Goal: Information Seeking & Learning: Learn about a topic

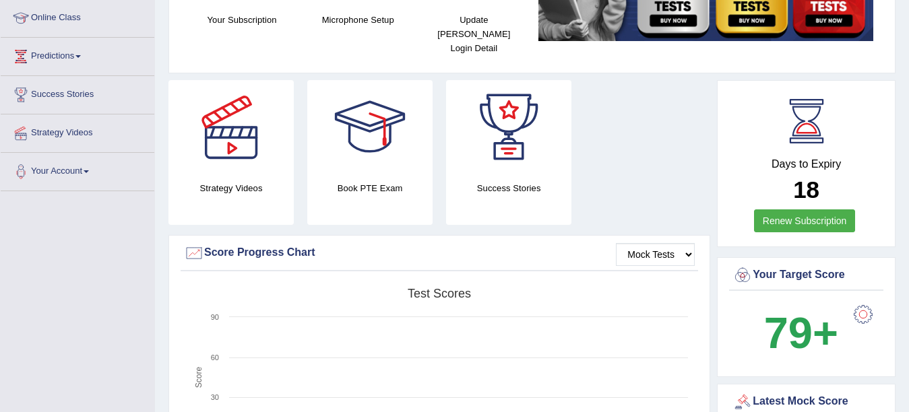
scroll to position [189, 0]
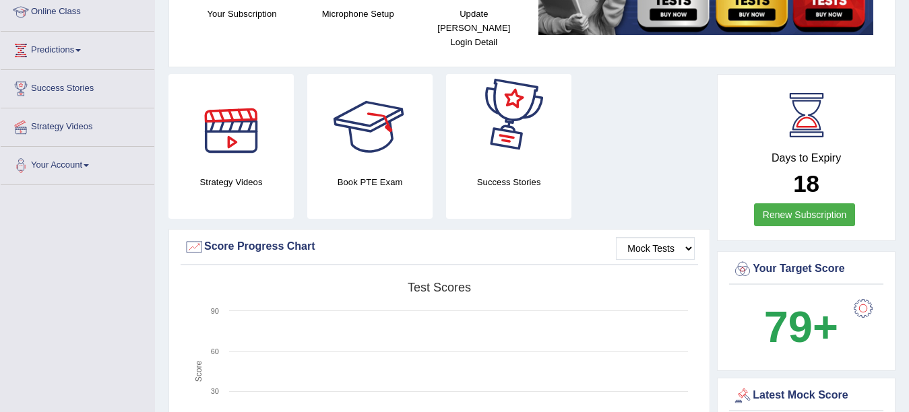
click at [238, 135] on div at bounding box center [231, 121] width 94 height 94
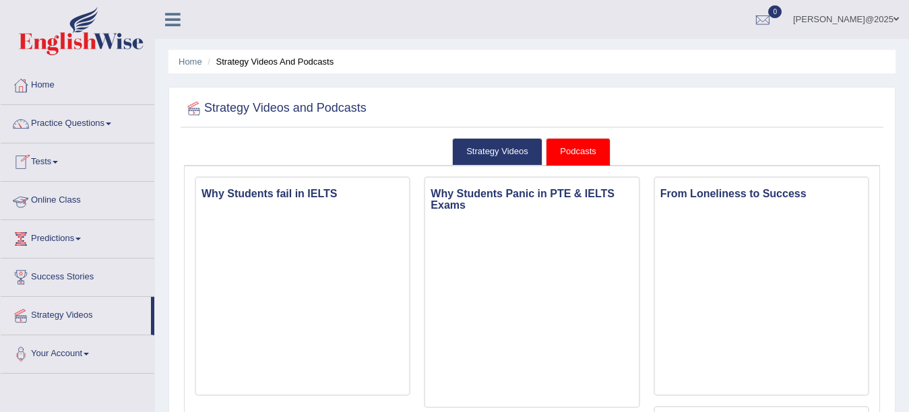
click at [73, 201] on link "Online Class" at bounding box center [78, 199] width 154 height 34
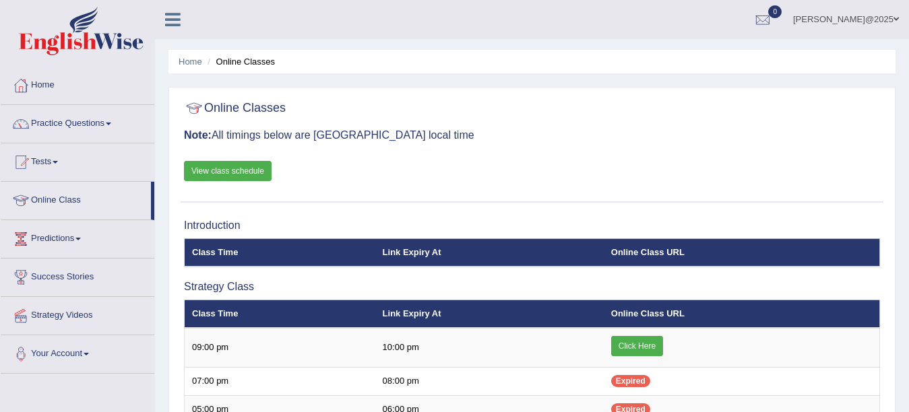
click at [657, 344] on link "Click Here" at bounding box center [637, 346] width 52 height 20
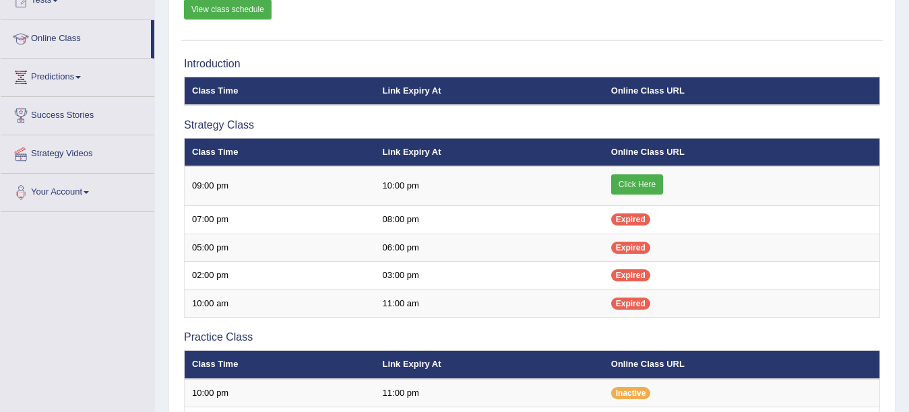
scroll to position [189, 0]
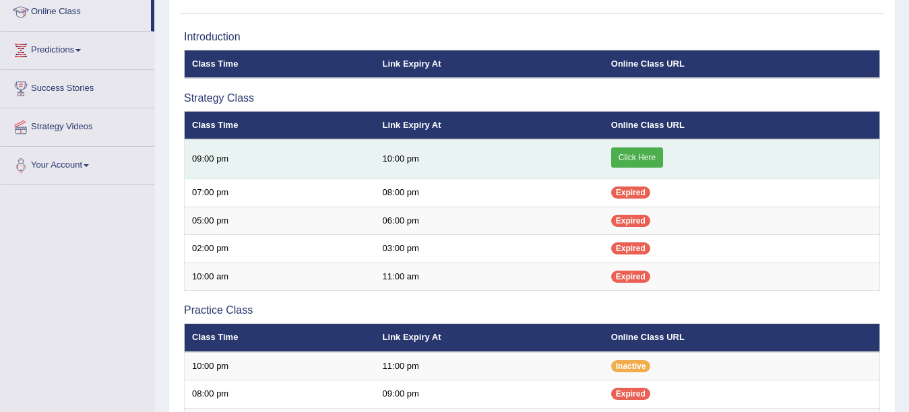
click at [648, 154] on link "Click Here" at bounding box center [637, 157] width 52 height 20
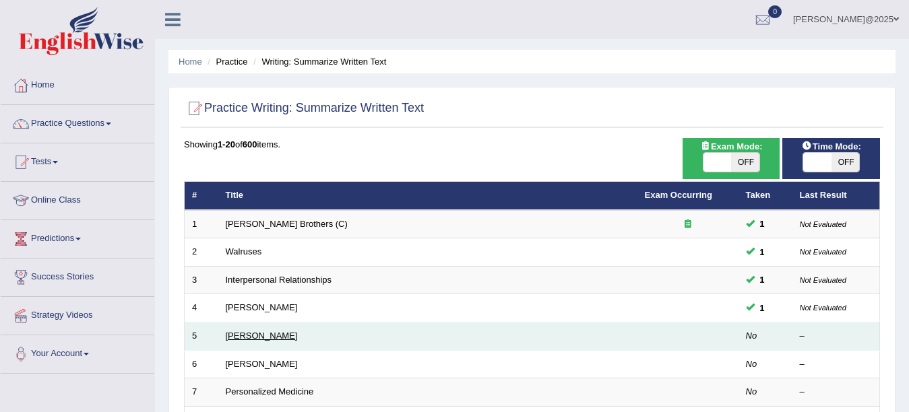
click at [259, 331] on link "[PERSON_NAME]" at bounding box center [262, 336] width 72 height 10
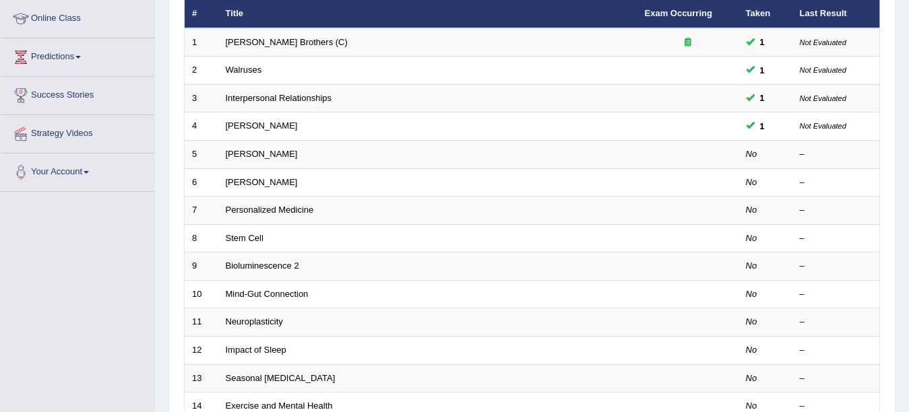
scroll to position [189, 0]
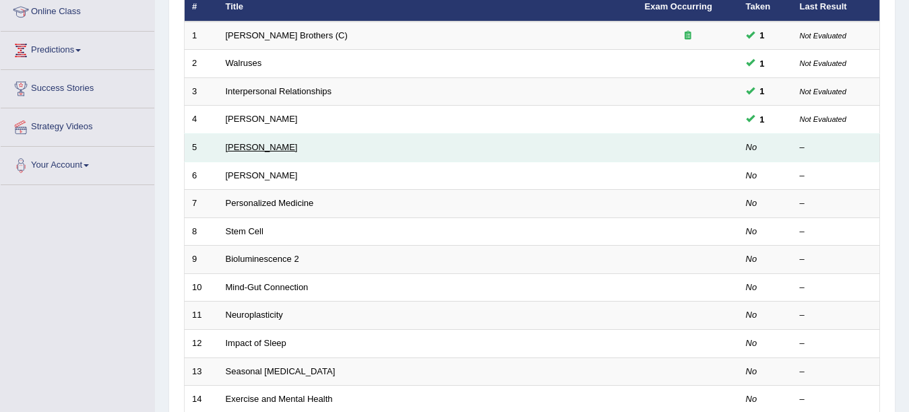
click at [251, 145] on link "[PERSON_NAME]" at bounding box center [262, 147] width 72 height 10
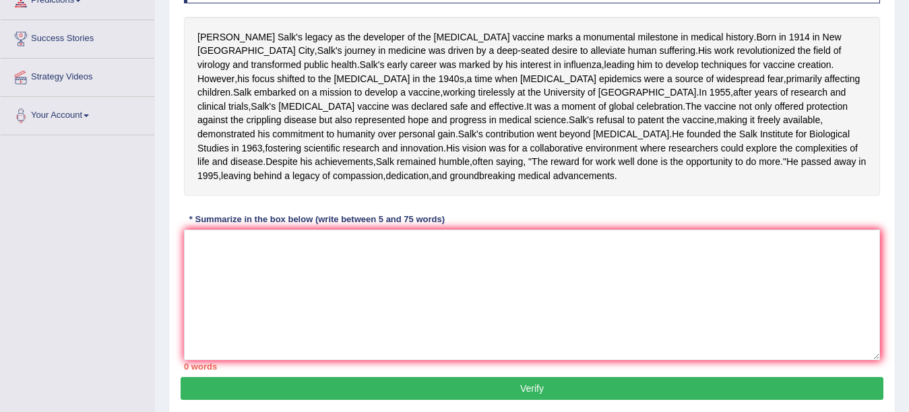
scroll to position [251, 0]
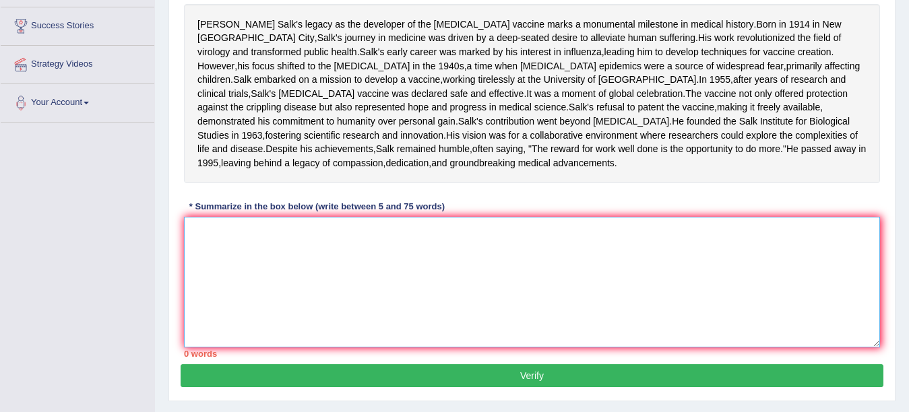
click at [220, 298] on textarea at bounding box center [532, 282] width 696 height 131
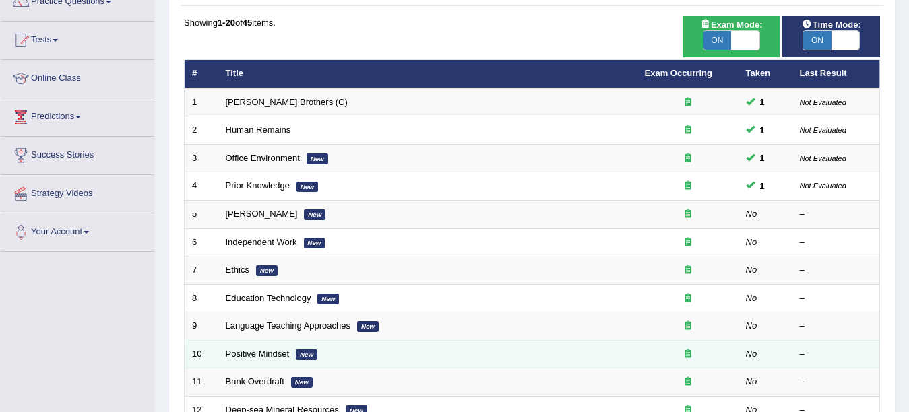
scroll to position [162, 0]
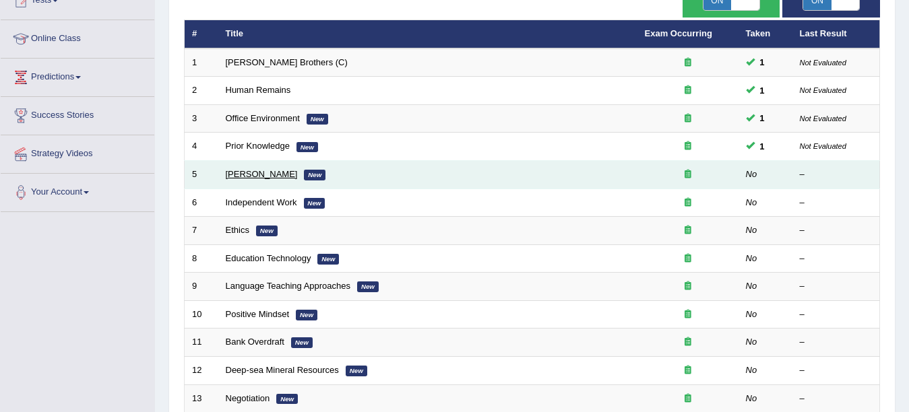
click at [254, 172] on link "Bertrand Russell" at bounding box center [262, 174] width 72 height 10
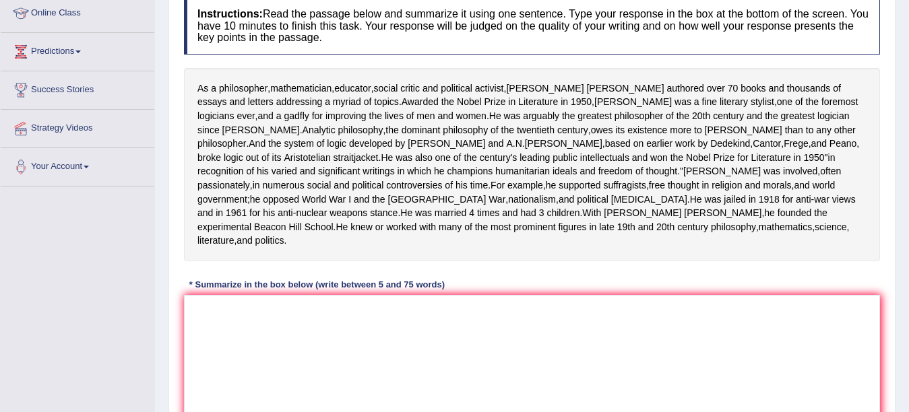
scroll to position [189, 0]
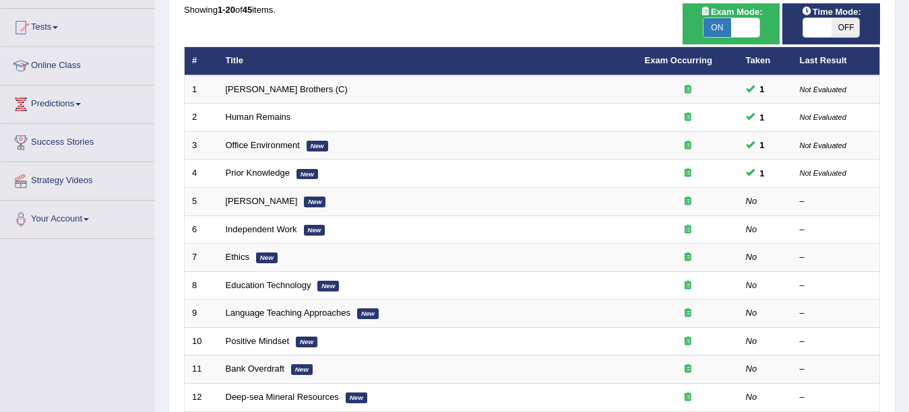
scroll to position [108, 0]
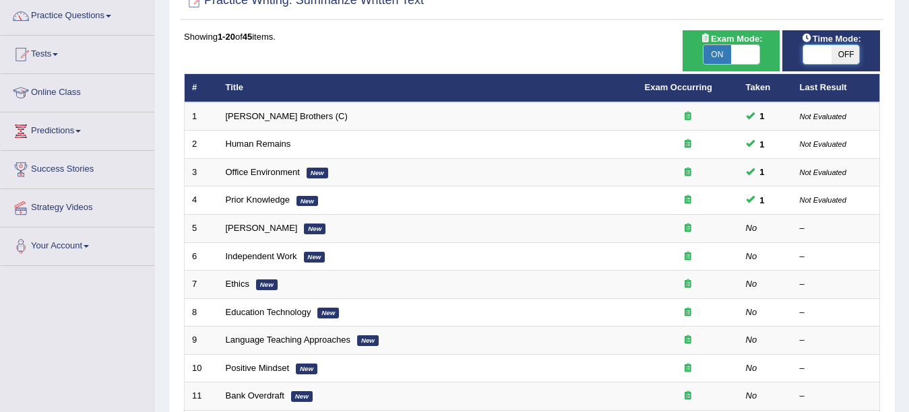
click at [815, 55] on span at bounding box center [817, 54] width 28 height 19
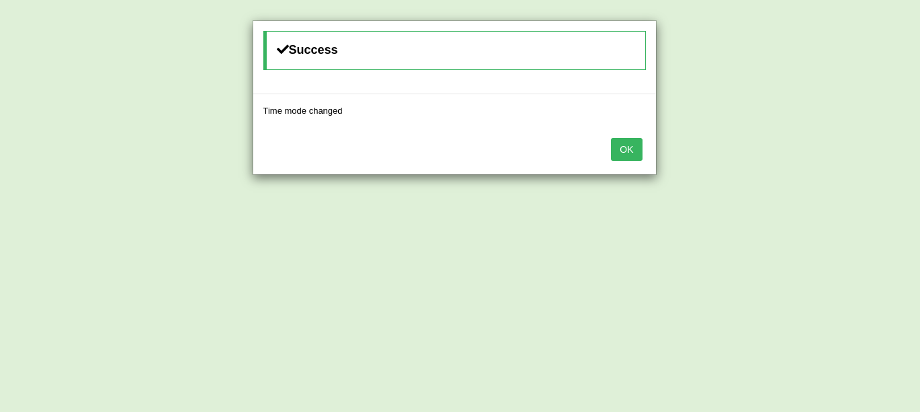
click at [625, 152] on button "OK" at bounding box center [626, 149] width 31 height 23
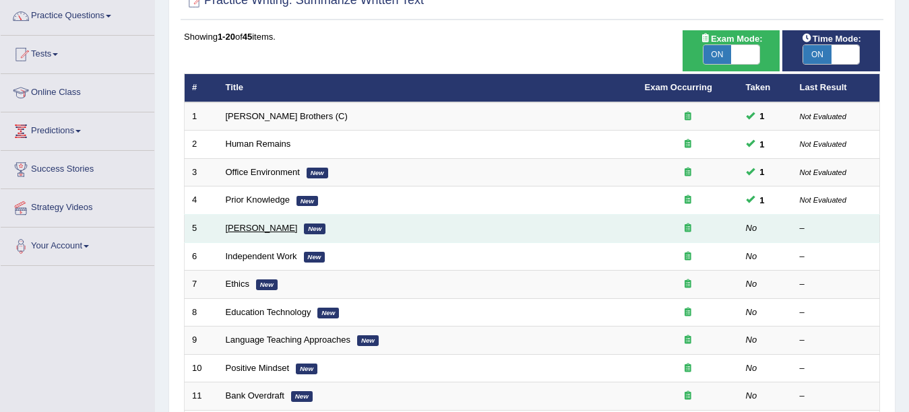
click at [278, 228] on link "[PERSON_NAME]" at bounding box center [262, 228] width 72 height 10
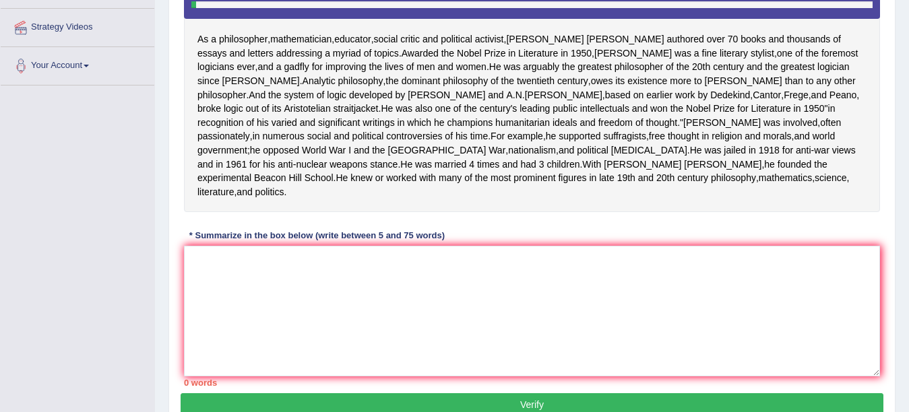
scroll to position [296, 0]
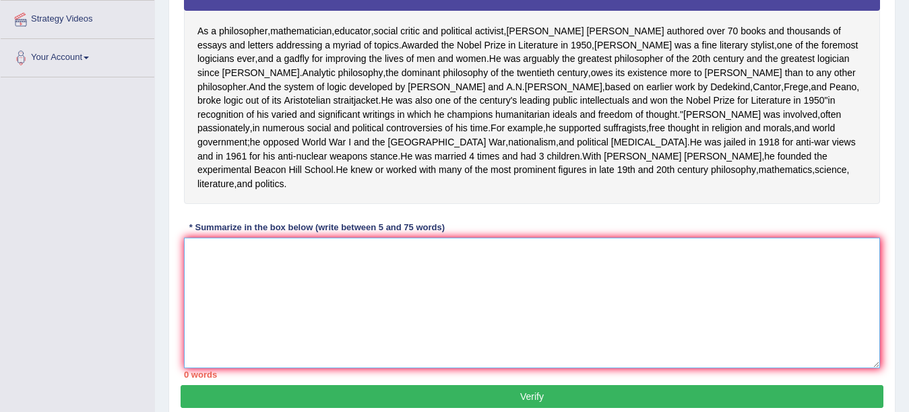
click at [221, 322] on textarea at bounding box center [532, 303] width 696 height 131
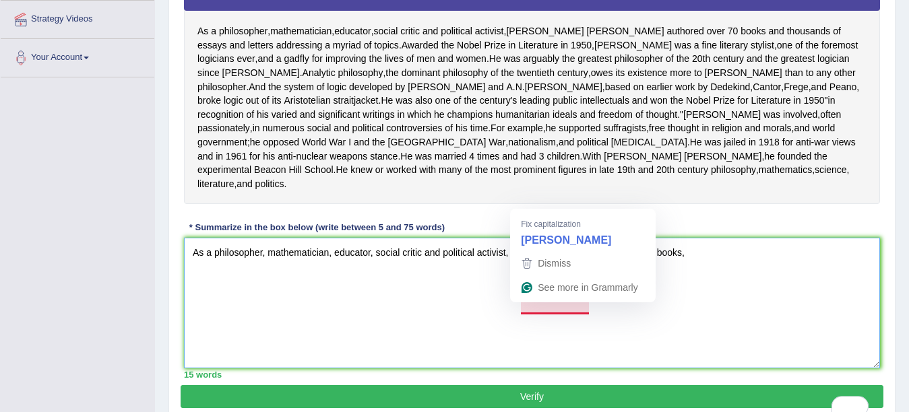
click at [564, 306] on textarea "As a philosopher, mathematician, educator, social critic and political activist…" at bounding box center [532, 303] width 696 height 131
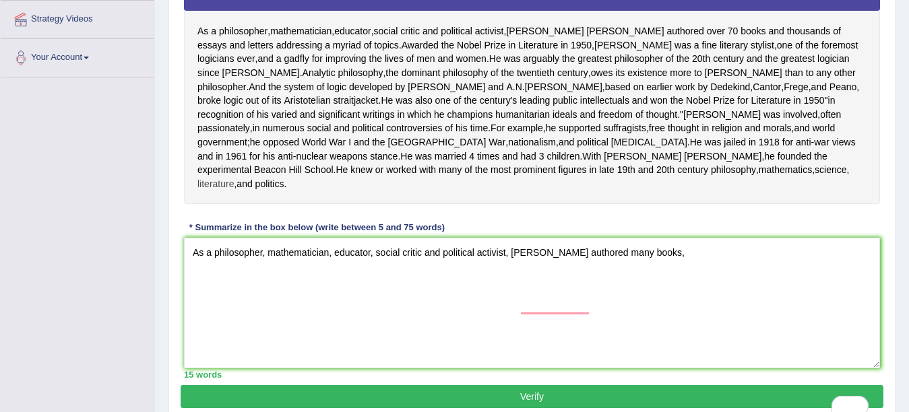
click at [234, 191] on span "literature" at bounding box center [215, 184] width 36 height 14
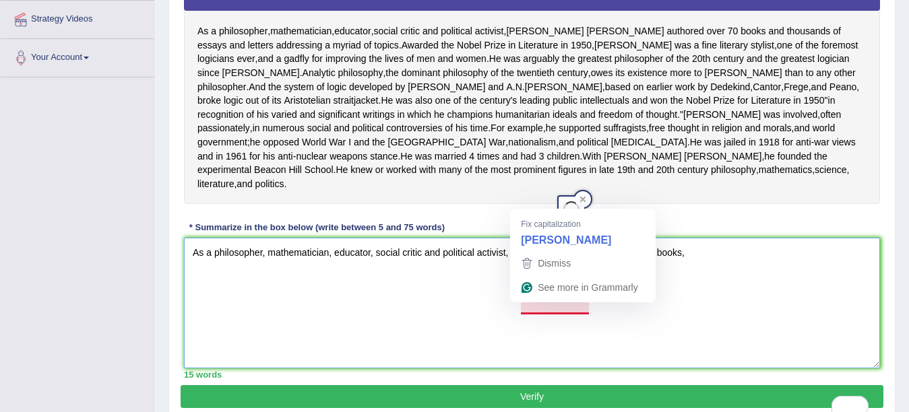
click at [548, 317] on textarea "As a philosopher, mathematician, educator, social critic and political activist…" at bounding box center [532, 303] width 696 height 131
click at [548, 307] on textarea "As a philosopher, mathematician, educator, social critic and political activist…" at bounding box center [532, 303] width 696 height 131
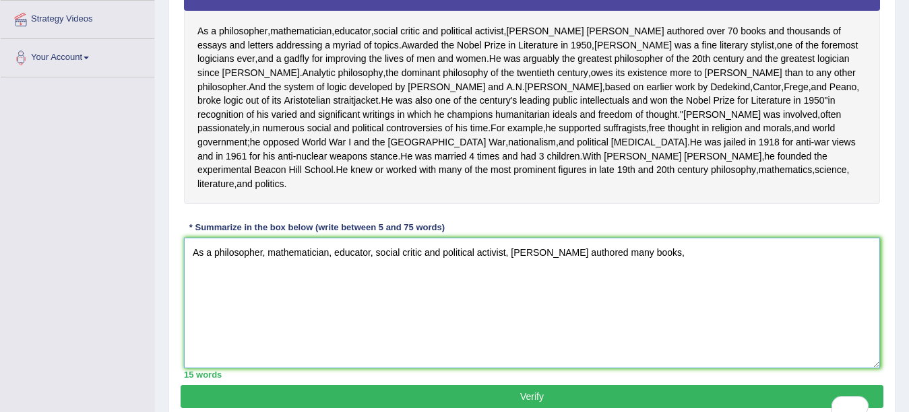
click at [696, 308] on textarea "As a philosopher, mathematician, educator, social critic and political activist…" at bounding box center [532, 303] width 696 height 131
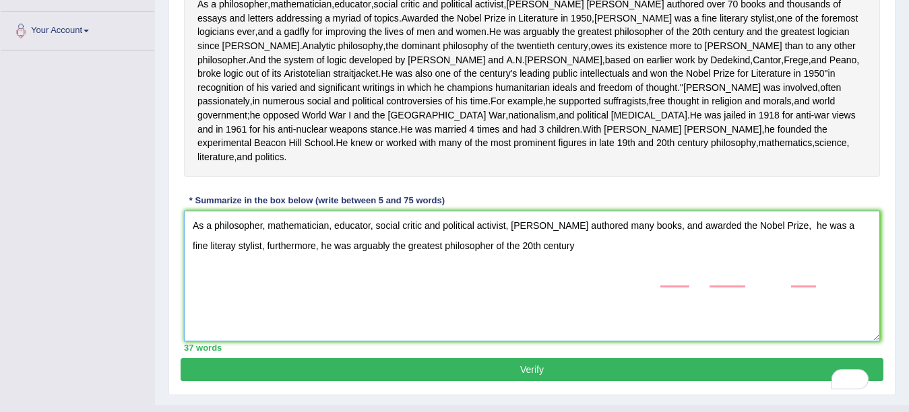
scroll to position [350, 0]
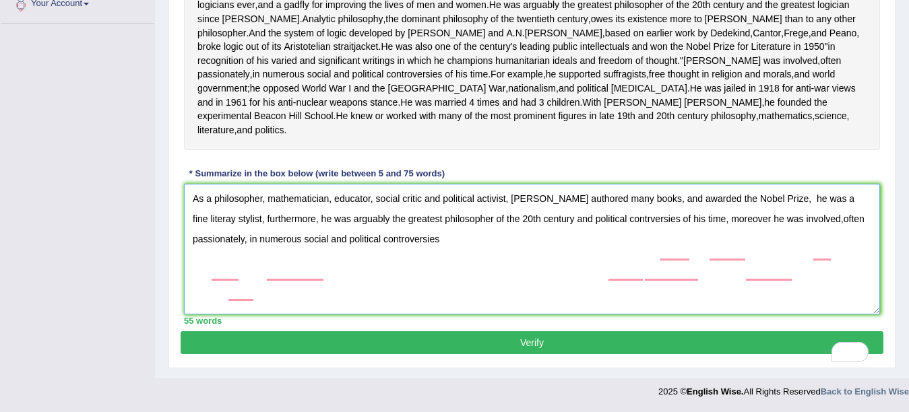
click at [744, 274] on textarea "As a philosopher, mathematician, educator, social critic and political activist…" at bounding box center [532, 249] width 696 height 131
click at [518, 293] on textarea "As a philosopher, mathematician, educator, social critic and political activist…" at bounding box center [532, 249] width 696 height 131
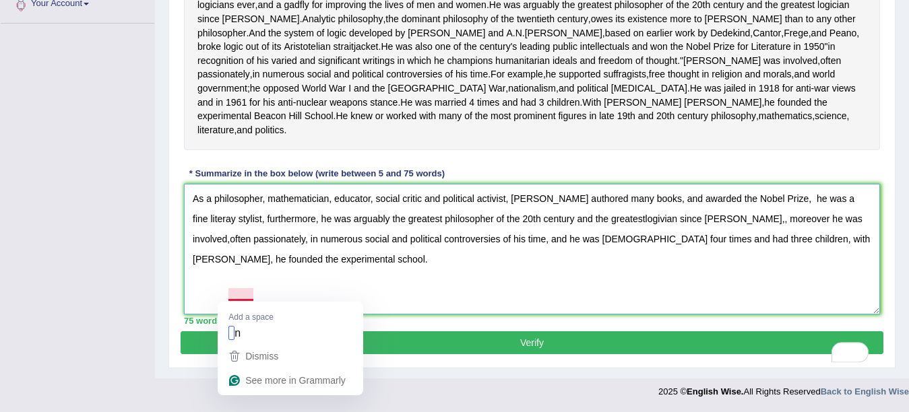
click at [231, 293] on textarea "As a philosopher, mathematician, educator, social critic and political activist…" at bounding box center [532, 249] width 696 height 131
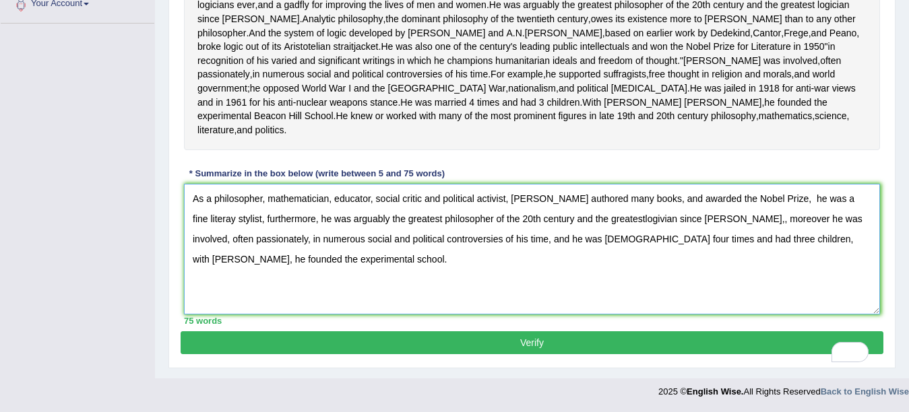
scroll to position [404, 0]
type textarea "As a philosopher, mathematician, educator, social critic and political activist…"
click at [541, 339] on button "Verify" at bounding box center [531, 342] width 702 height 23
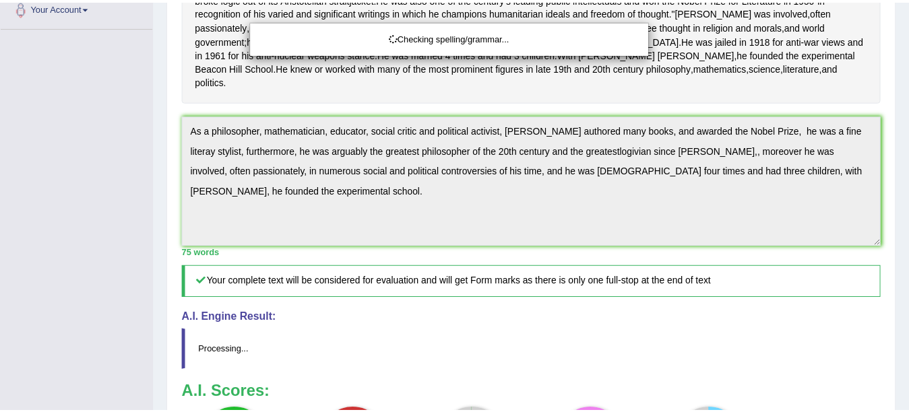
scroll to position [373, 0]
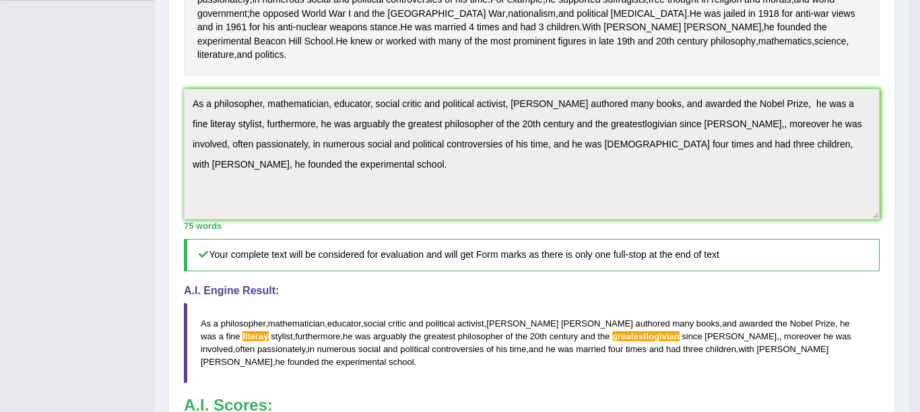
click at [0, 0] on div "Updating answer..." at bounding box center [0, 0] width 0 height 0
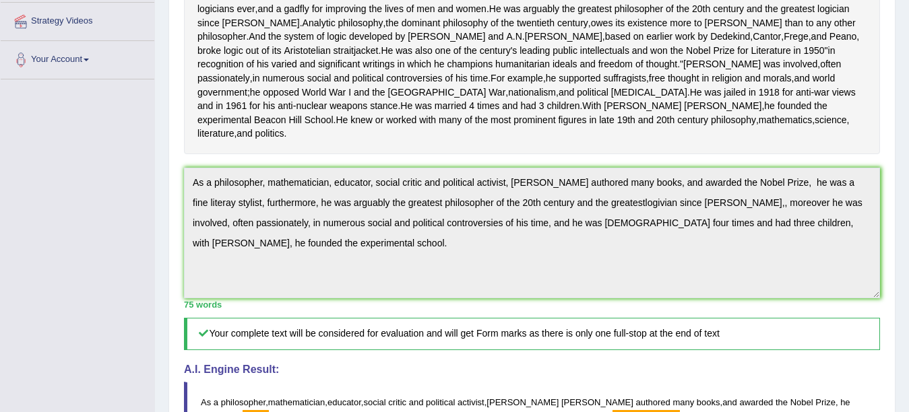
scroll to position [0, 0]
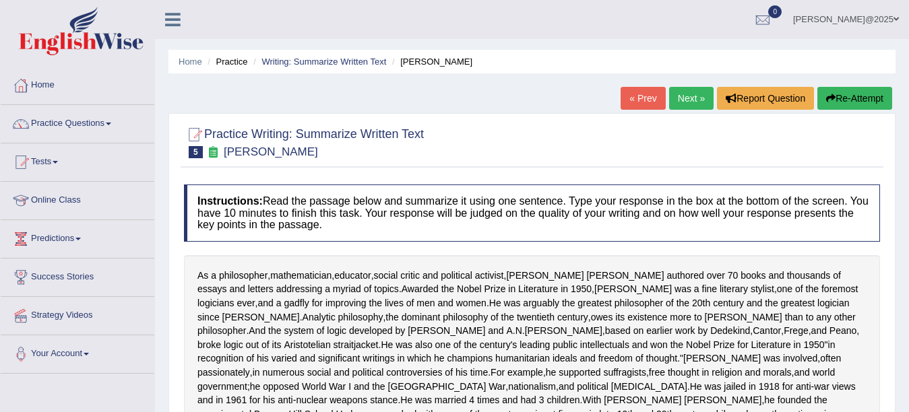
click at [680, 98] on link "Next »" at bounding box center [691, 98] width 44 height 23
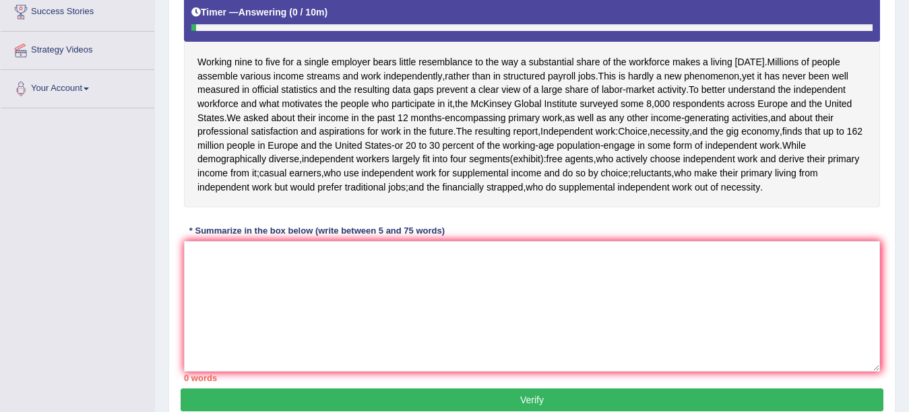
scroll to position [278, 0]
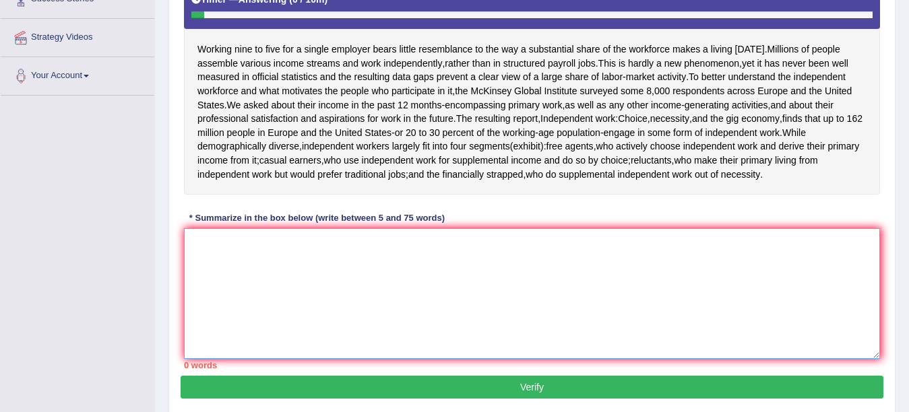
click at [219, 263] on textarea at bounding box center [532, 293] width 696 height 131
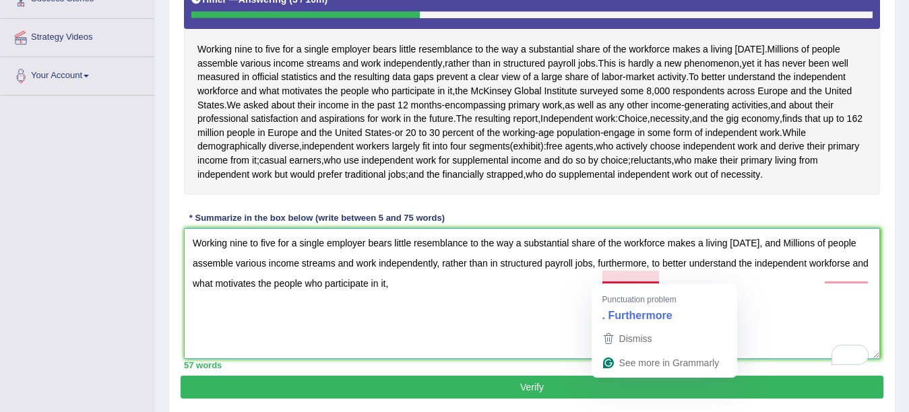
click at [637, 281] on textarea "Working nine to five for a single employer bears little resemblance to the way …" at bounding box center [532, 293] width 696 height 131
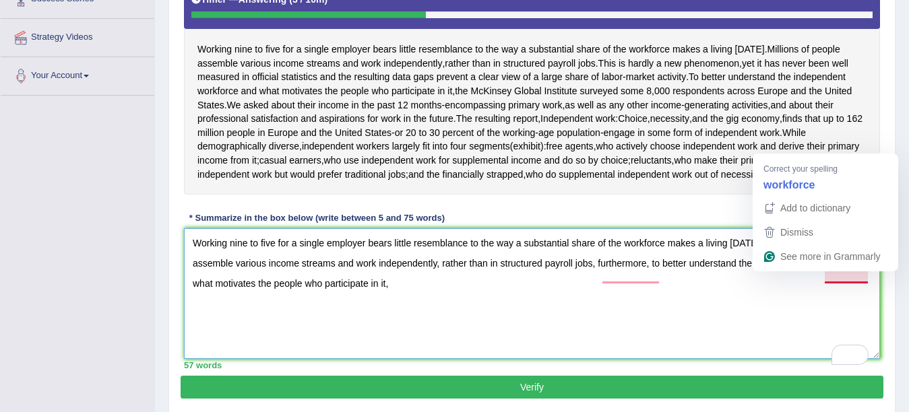
click at [851, 279] on textarea "Working nine to five for a single employer bears little resemblance to the way …" at bounding box center [532, 293] width 696 height 131
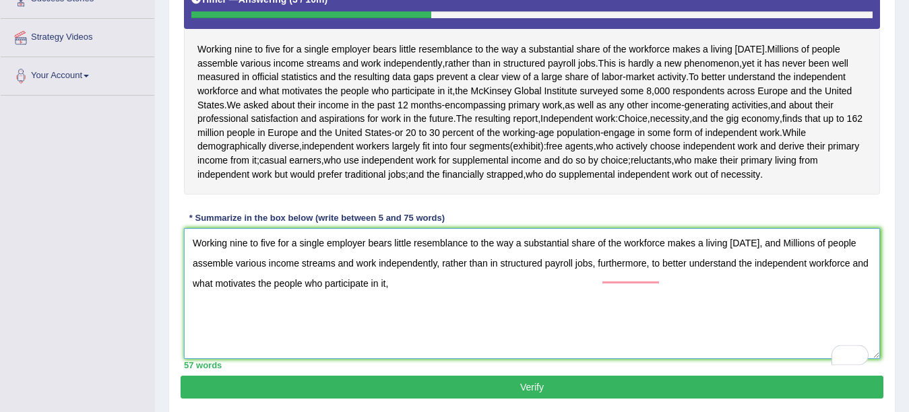
click at [418, 300] on textarea "Working nine to five for a single employer bears little resemblance to the way …" at bounding box center [532, 293] width 696 height 131
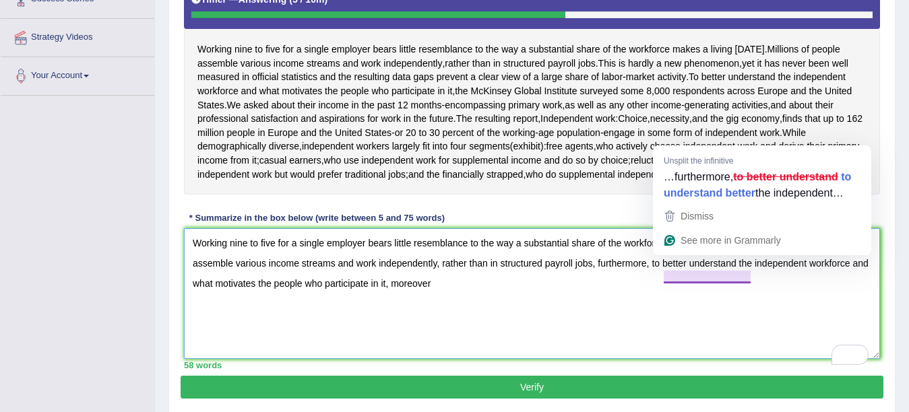
click at [727, 277] on textarea "Working nine to five for a single employer bears little resemblance to the way …" at bounding box center [532, 293] width 696 height 131
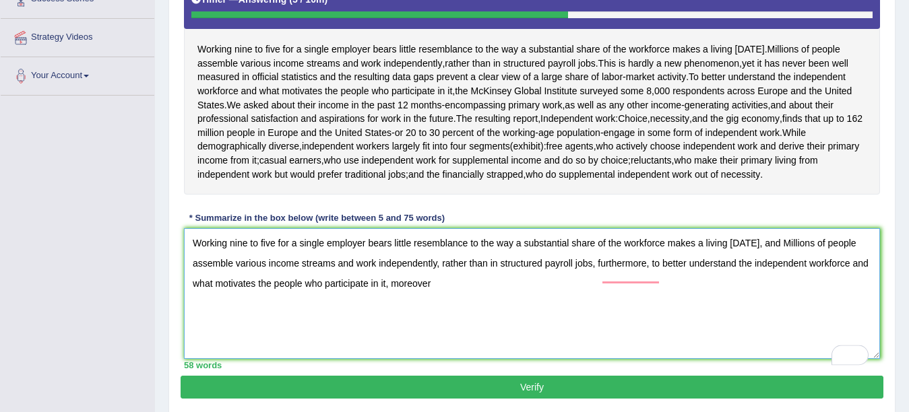
click at [690, 277] on textarea "Working nine to five for a single employer bears little resemblance to the way …" at bounding box center [532, 293] width 696 height 131
click at [467, 294] on textarea "Working nine to five for a single employer bears little resemblance to the way …" at bounding box center [532, 293] width 696 height 131
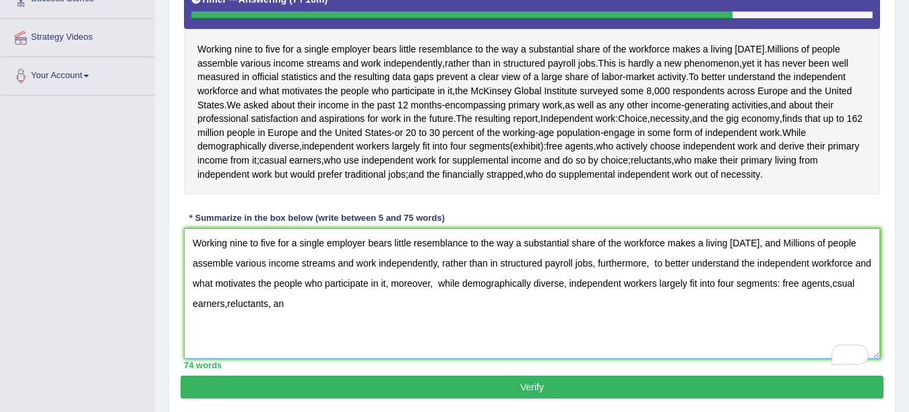
click at [229, 318] on textarea "Working nine to five for a single employer bears little resemblance to the way …" at bounding box center [532, 293] width 696 height 131
click at [351, 319] on textarea "Working nine to five for a single employer bears little resemblance to the way …" at bounding box center [532, 293] width 696 height 131
click at [337, 319] on textarea "Working nine to five for a single employer bears little resemblance to the way …" at bounding box center [532, 293] width 696 height 131
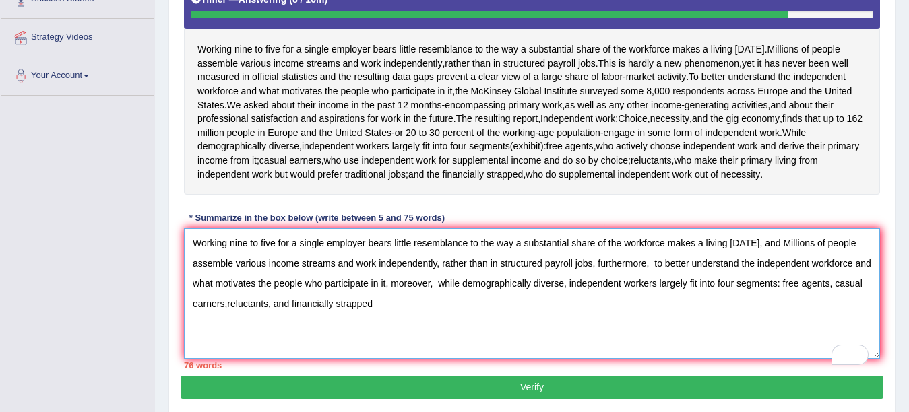
click at [484, 297] on textarea "Working nine to five for a single employer bears little resemblance to the way …" at bounding box center [532, 293] width 696 height 131
click at [320, 316] on textarea "Working nine to five for a single employer bears little resemblance to the way …" at bounding box center [532, 293] width 696 height 131
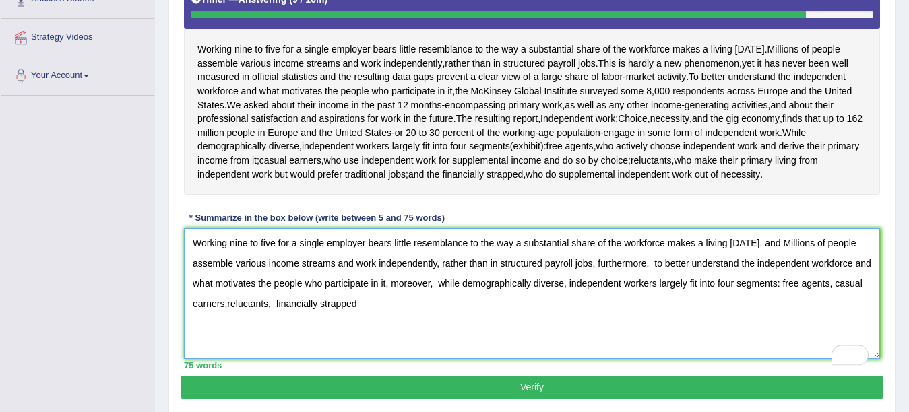
click at [396, 314] on textarea "Working nine to five for a single employer bears little resemblance to the way …" at bounding box center [532, 293] width 696 height 131
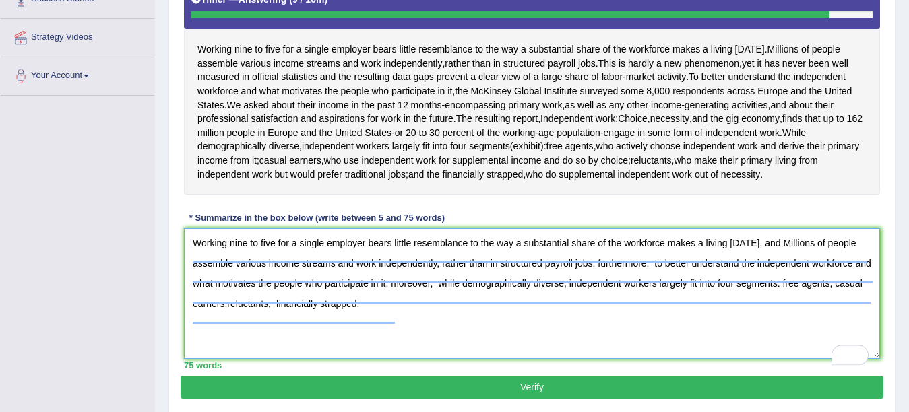
type textarea "Working nine to five for a single employer bears little resemblance to the way …"
click at [531, 399] on button "Verify" at bounding box center [531, 387] width 702 height 23
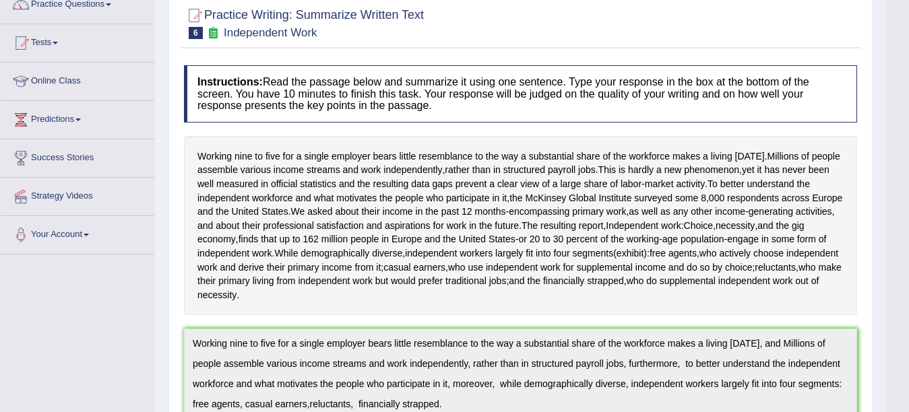
scroll to position [0, 0]
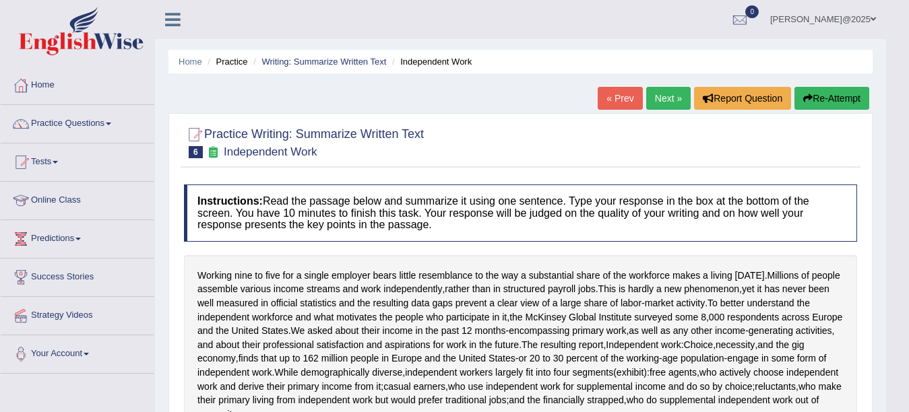
click at [614, 97] on link "« Prev" at bounding box center [619, 98] width 44 height 23
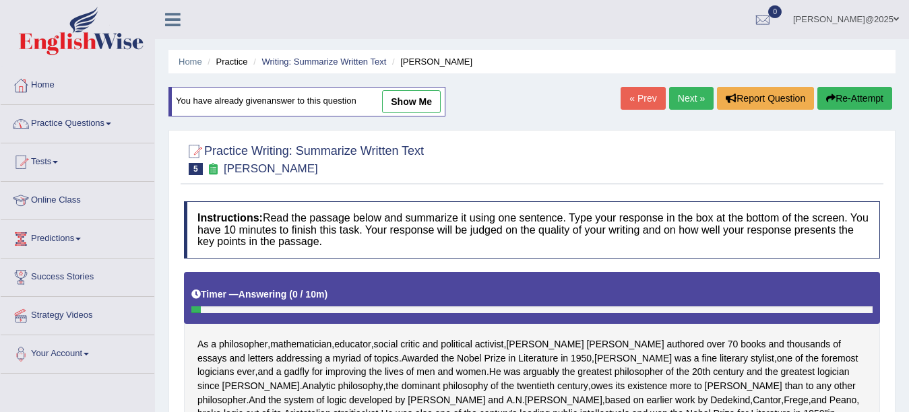
click at [54, 200] on link "Online Class" at bounding box center [78, 199] width 154 height 34
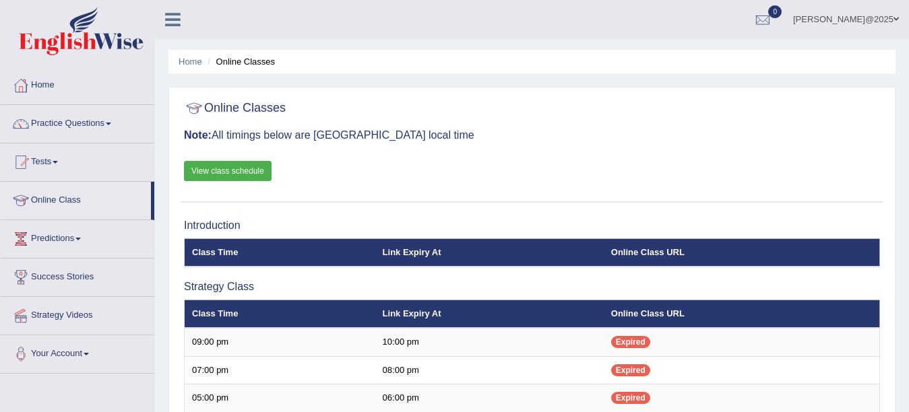
scroll to position [361, 0]
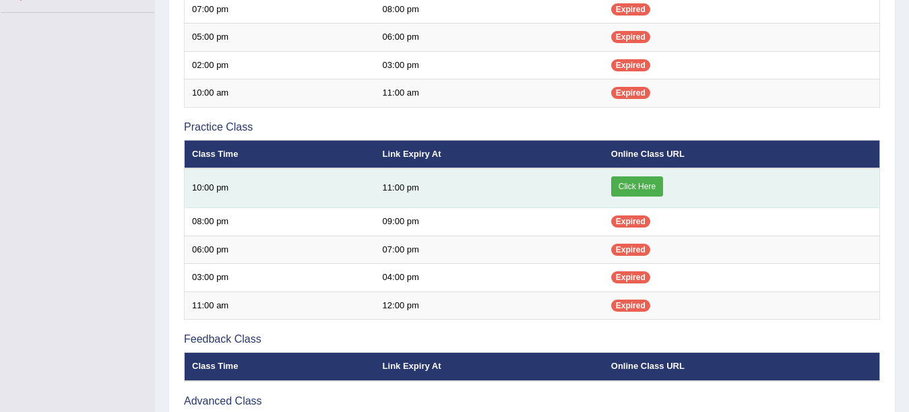
click at [651, 184] on link "Click Here" at bounding box center [637, 186] width 52 height 20
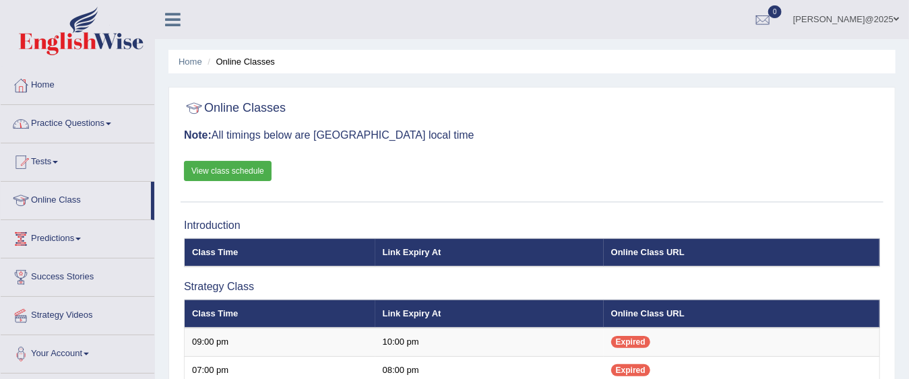
click at [116, 121] on link "Practice Questions" at bounding box center [78, 122] width 154 height 34
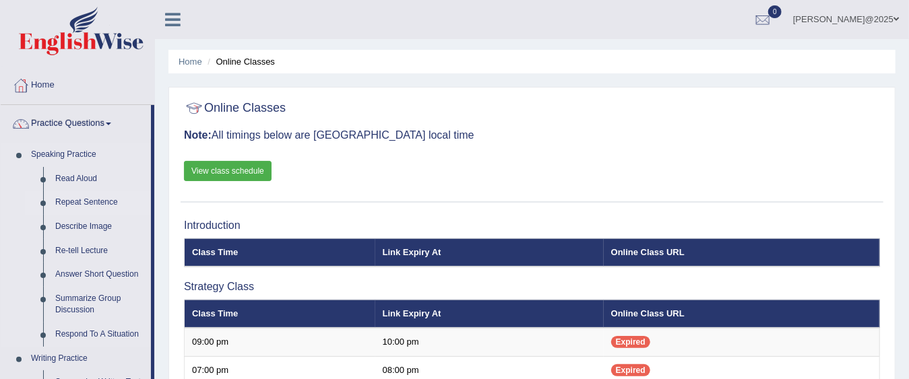
click at [79, 199] on link "Repeat Sentence" at bounding box center [100, 203] width 102 height 24
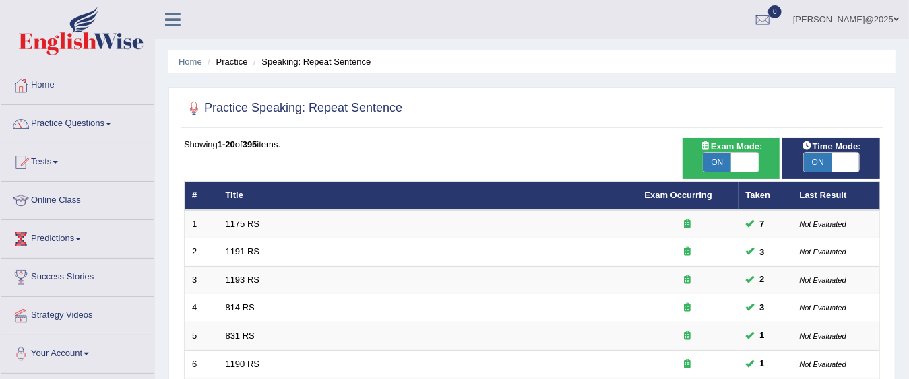
scroll to position [331, 0]
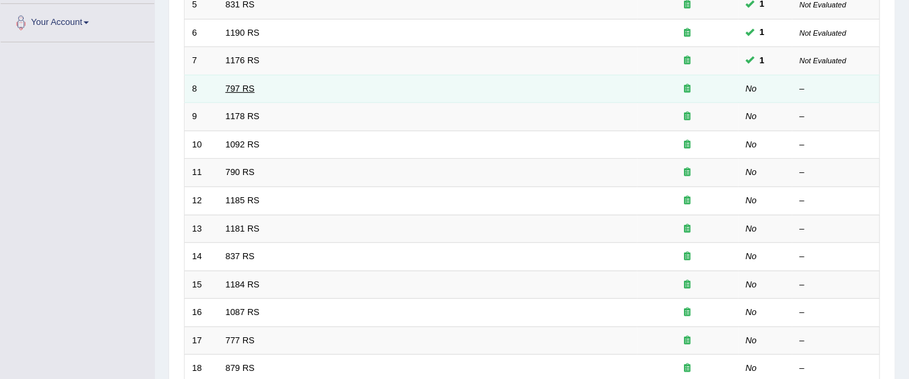
click at [242, 88] on link "797 RS" at bounding box center [240, 89] width 29 height 10
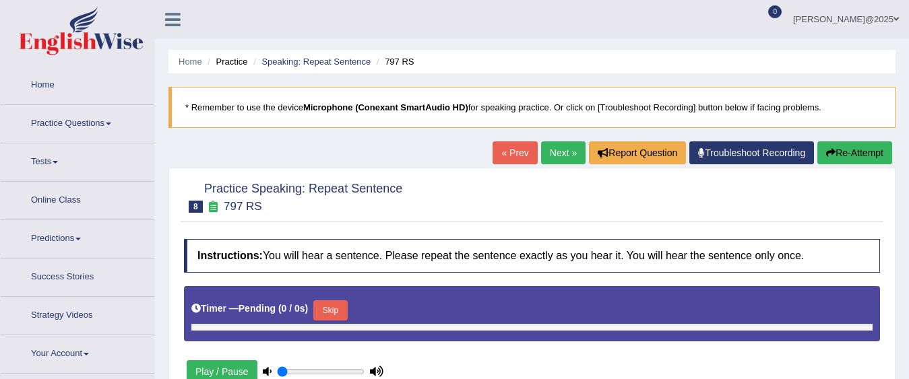
type input "1"
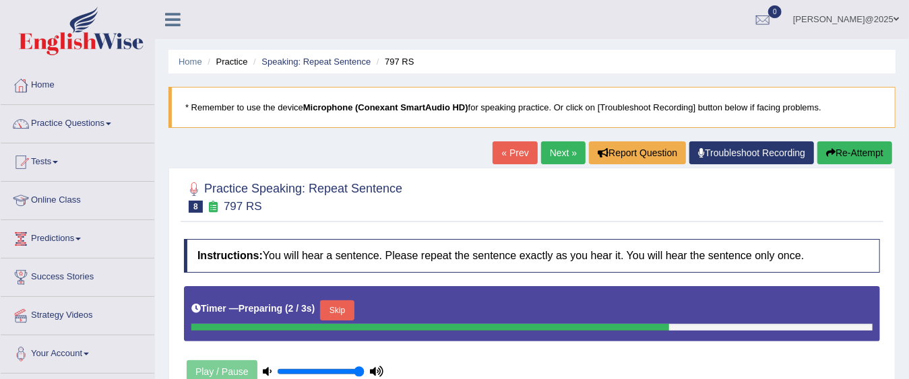
scroll to position [327, 0]
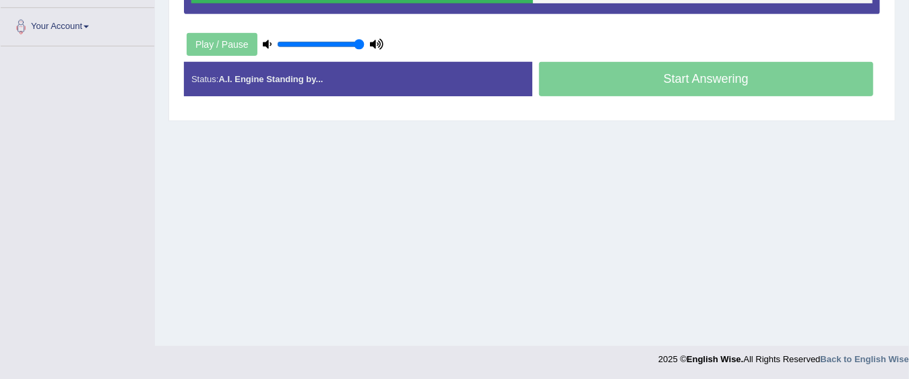
click at [711, 77] on div "Start Answering" at bounding box center [706, 81] width 348 height 38
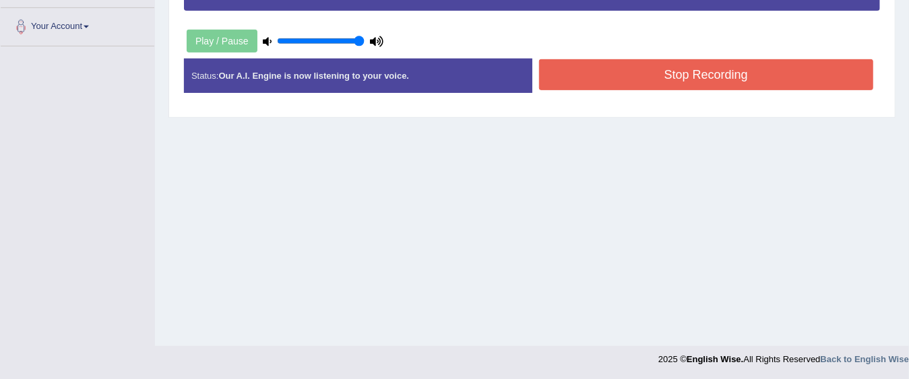
click at [692, 74] on button "Stop Recording" at bounding box center [706, 74] width 335 height 31
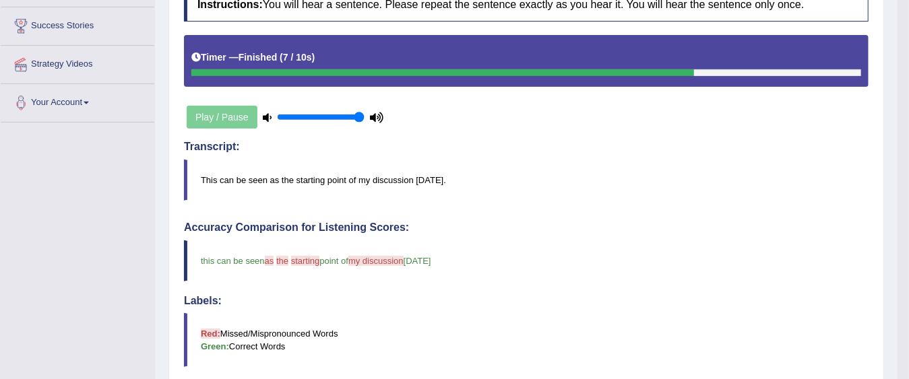
scroll to position [0, 0]
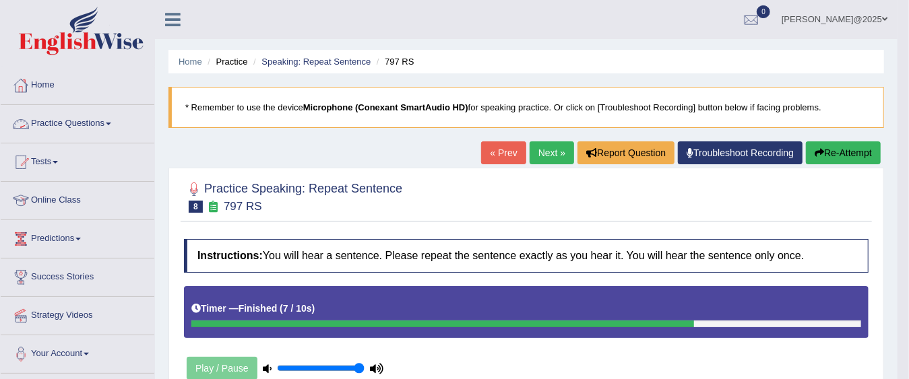
click at [111, 120] on link "Practice Questions" at bounding box center [78, 122] width 154 height 34
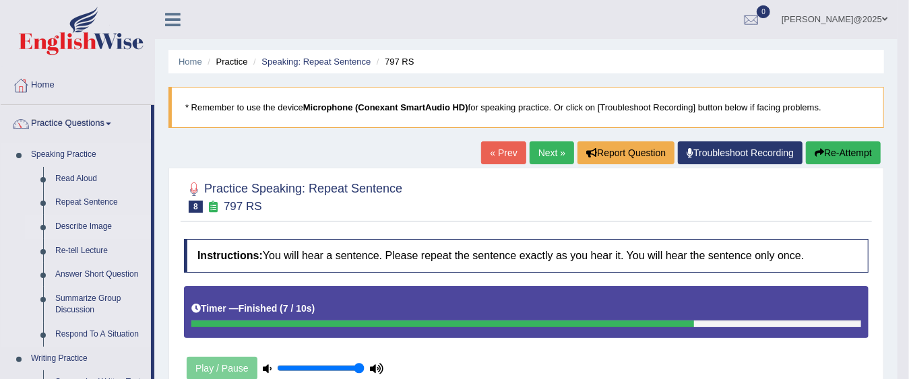
click at [81, 229] on link "Describe Image" at bounding box center [100, 227] width 102 height 24
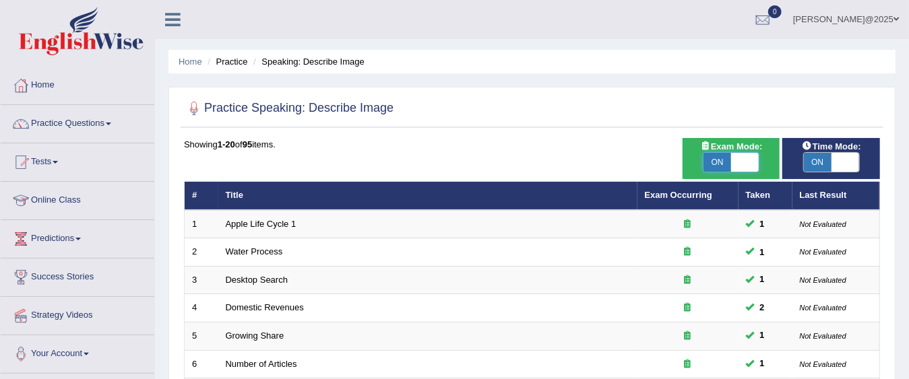
click at [752, 162] on span at bounding box center [745, 162] width 28 height 19
checkbox input "false"
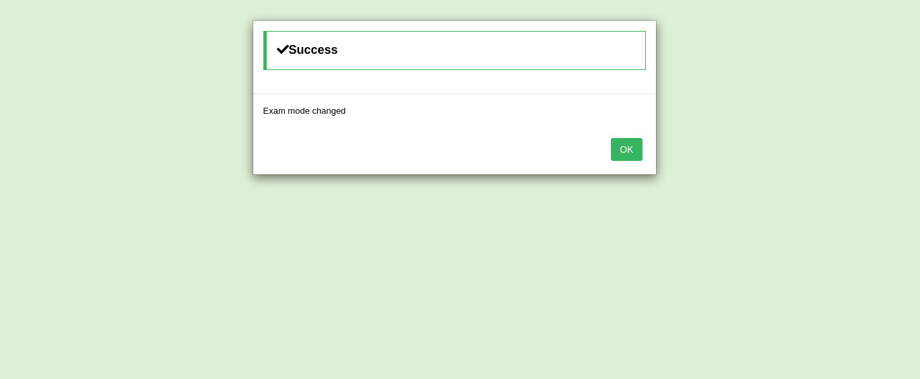
click at [845, 161] on div "Success Exam mode changed OK" at bounding box center [460, 189] width 920 height 379
click at [634, 147] on button "OK" at bounding box center [626, 149] width 31 height 23
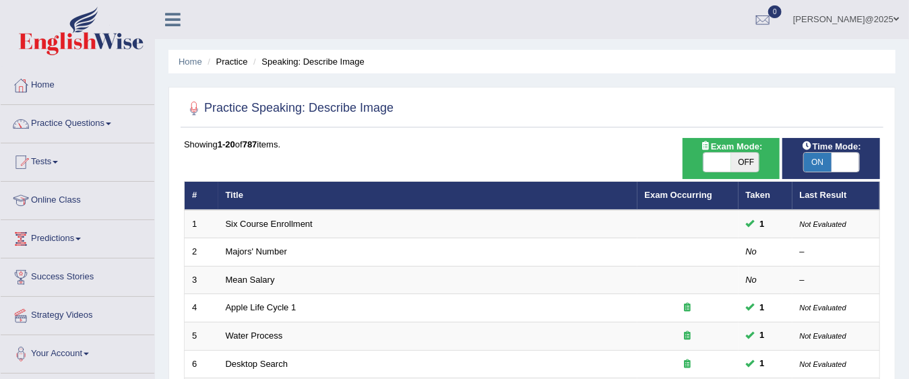
drag, startPoint x: 0, startPoint y: 0, endPoint x: 848, endPoint y: 160, distance: 862.9
click at [848, 160] on span at bounding box center [845, 162] width 28 height 19
checkbox input "false"
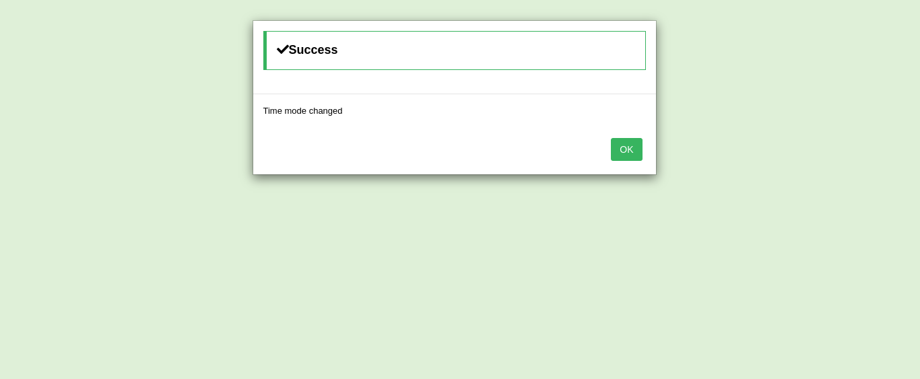
click at [618, 144] on button "OK" at bounding box center [626, 149] width 31 height 23
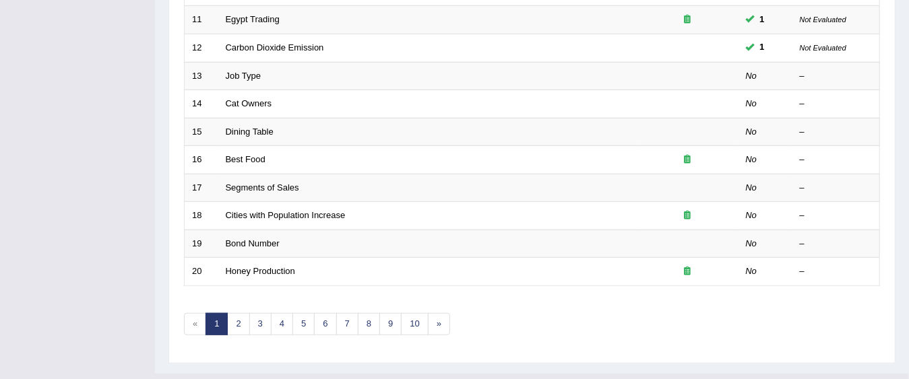
scroll to position [485, 0]
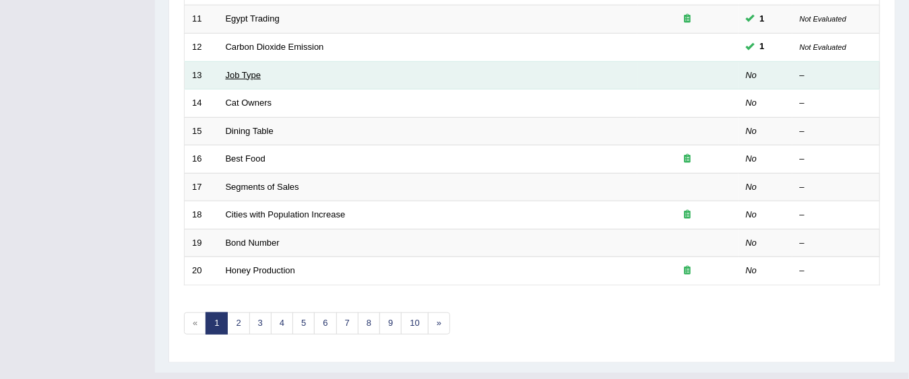
click at [242, 70] on link "Job Type" at bounding box center [244, 75] width 36 height 10
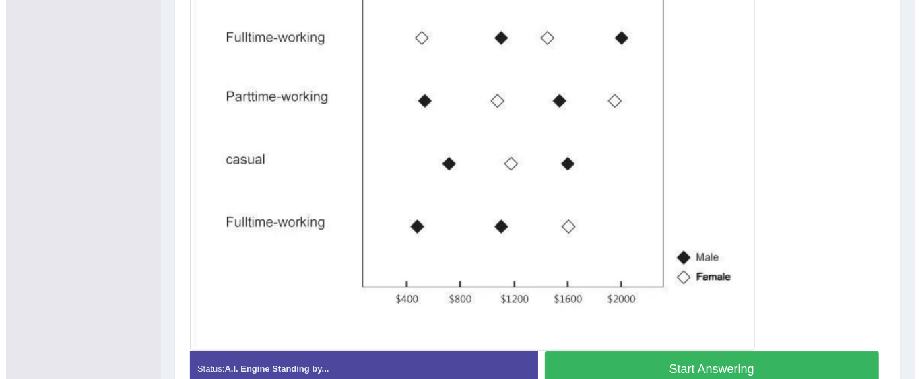
scroll to position [385, 0]
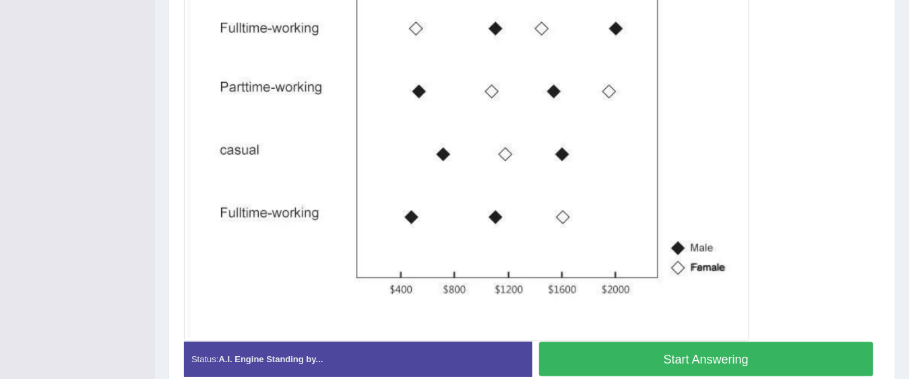
click at [718, 358] on button "Start Answering" at bounding box center [706, 359] width 335 height 34
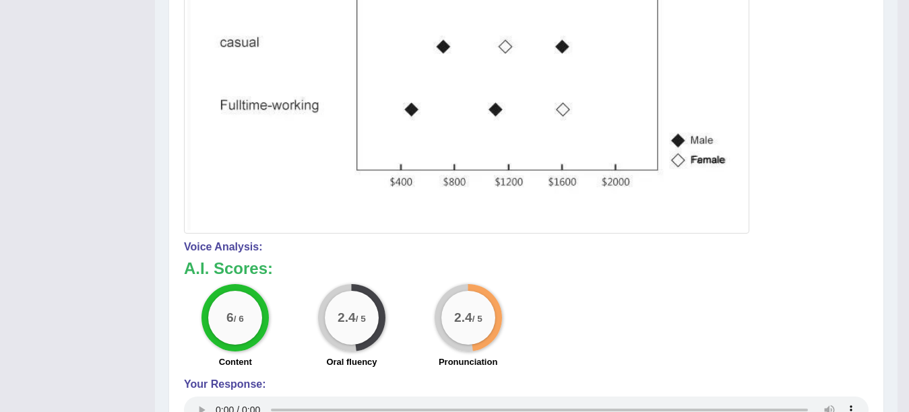
scroll to position [133, 0]
